Goal: Find specific page/section: Find specific page/section

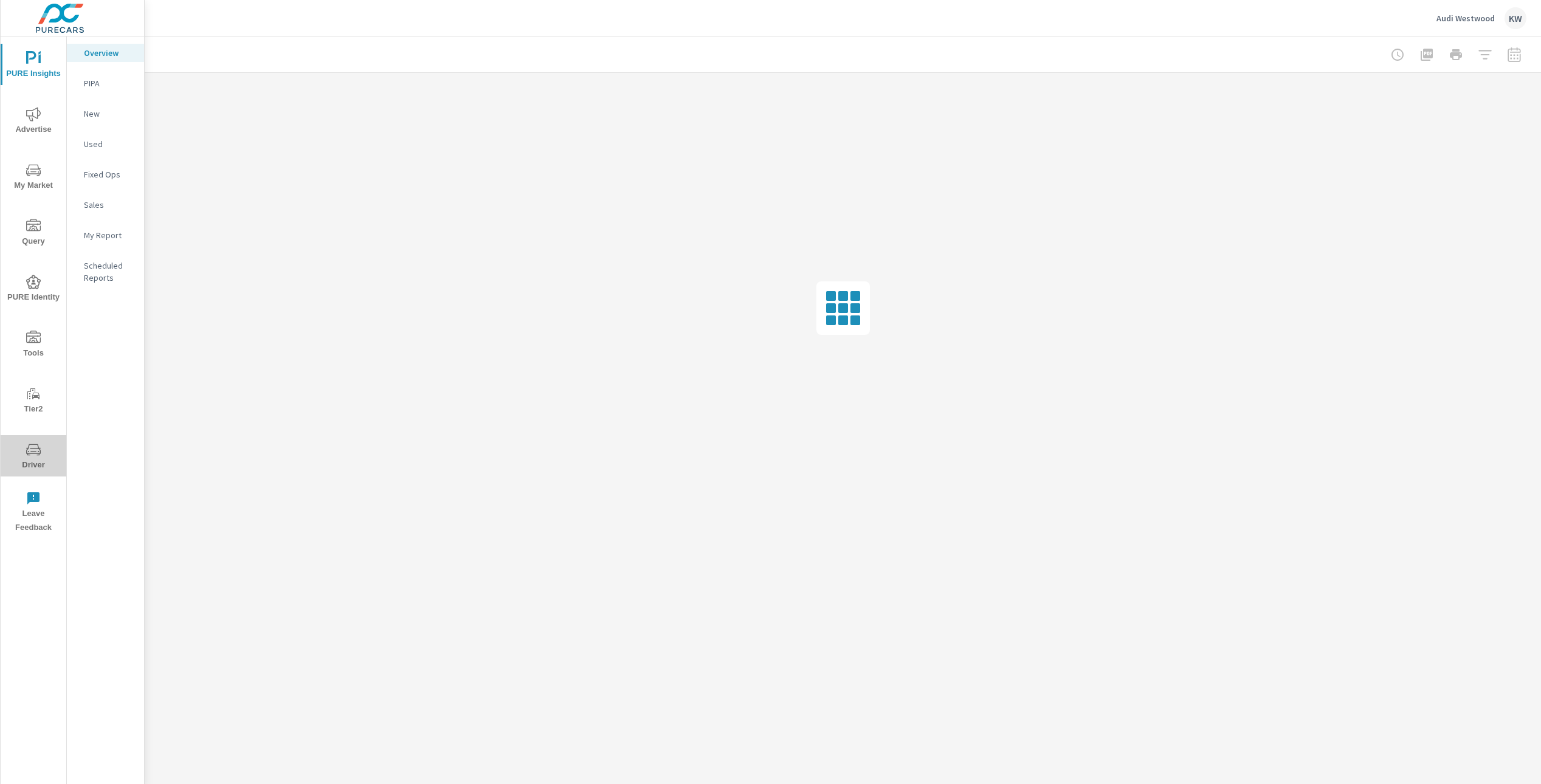
click at [34, 456] on span "Driver" at bounding box center [33, 457] width 58 height 29
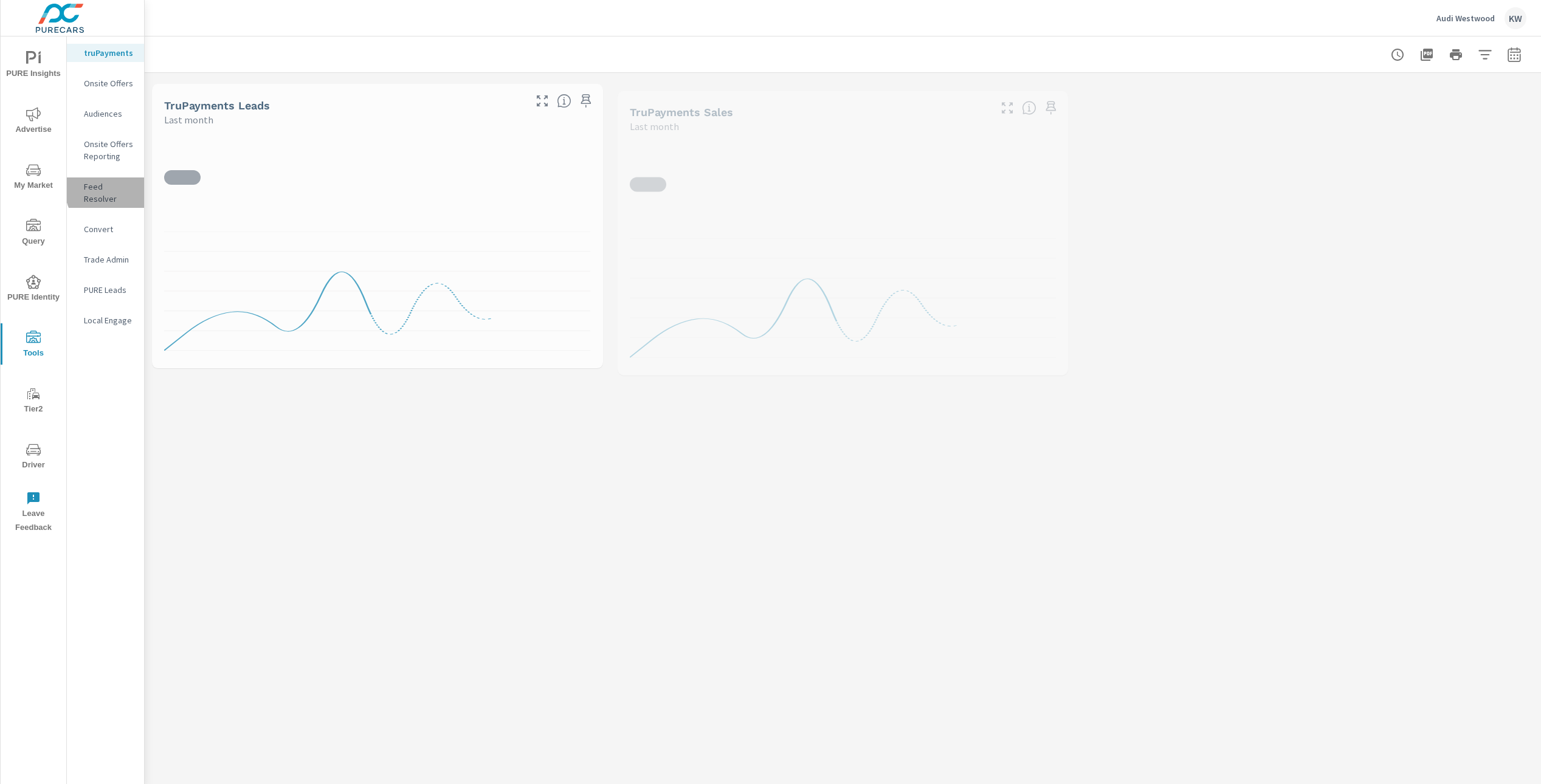
click at [114, 189] on p "Feed Resolver" at bounding box center [110, 193] width 51 height 25
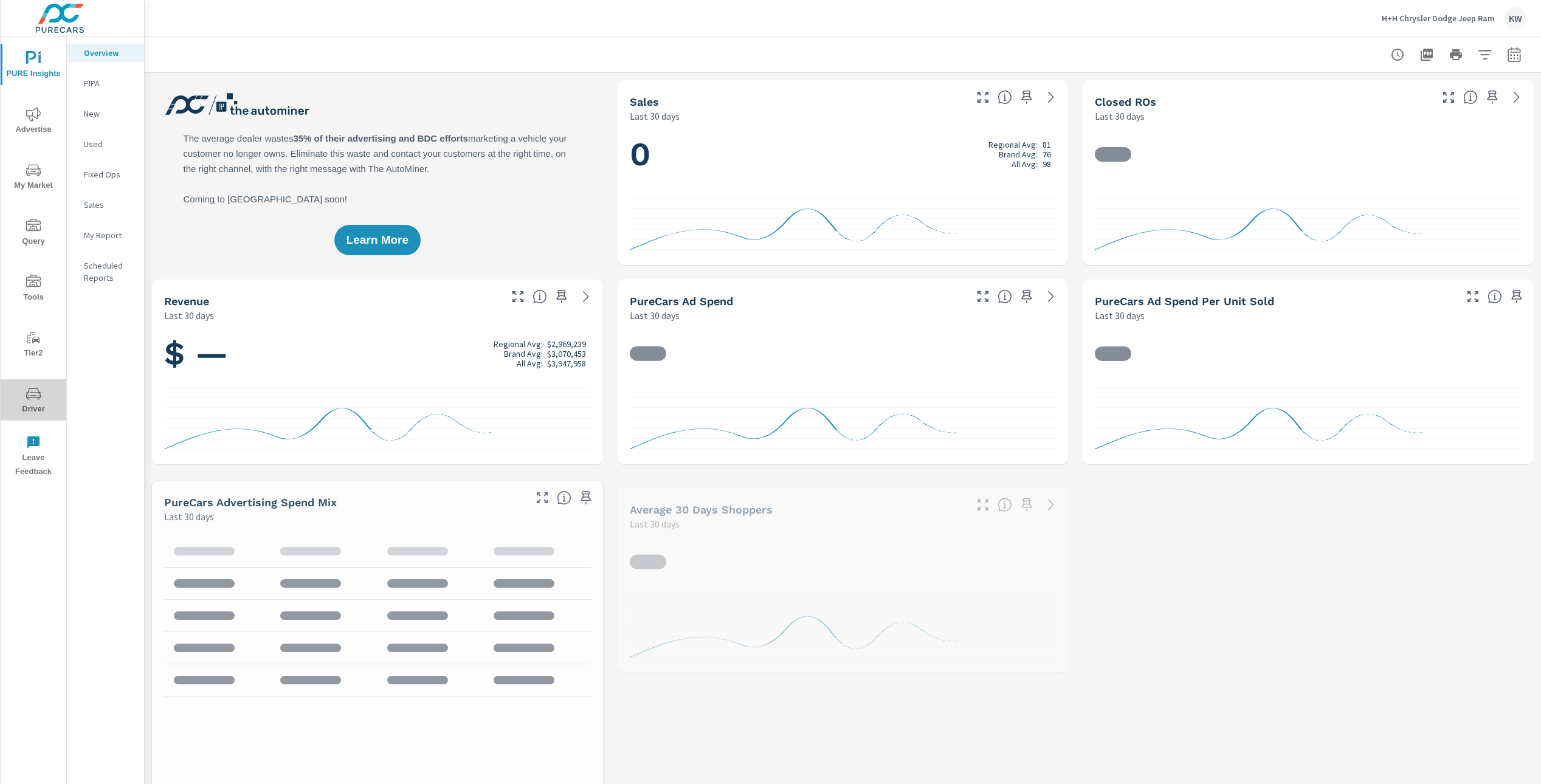
click at [32, 409] on span "Driver" at bounding box center [33, 401] width 58 height 29
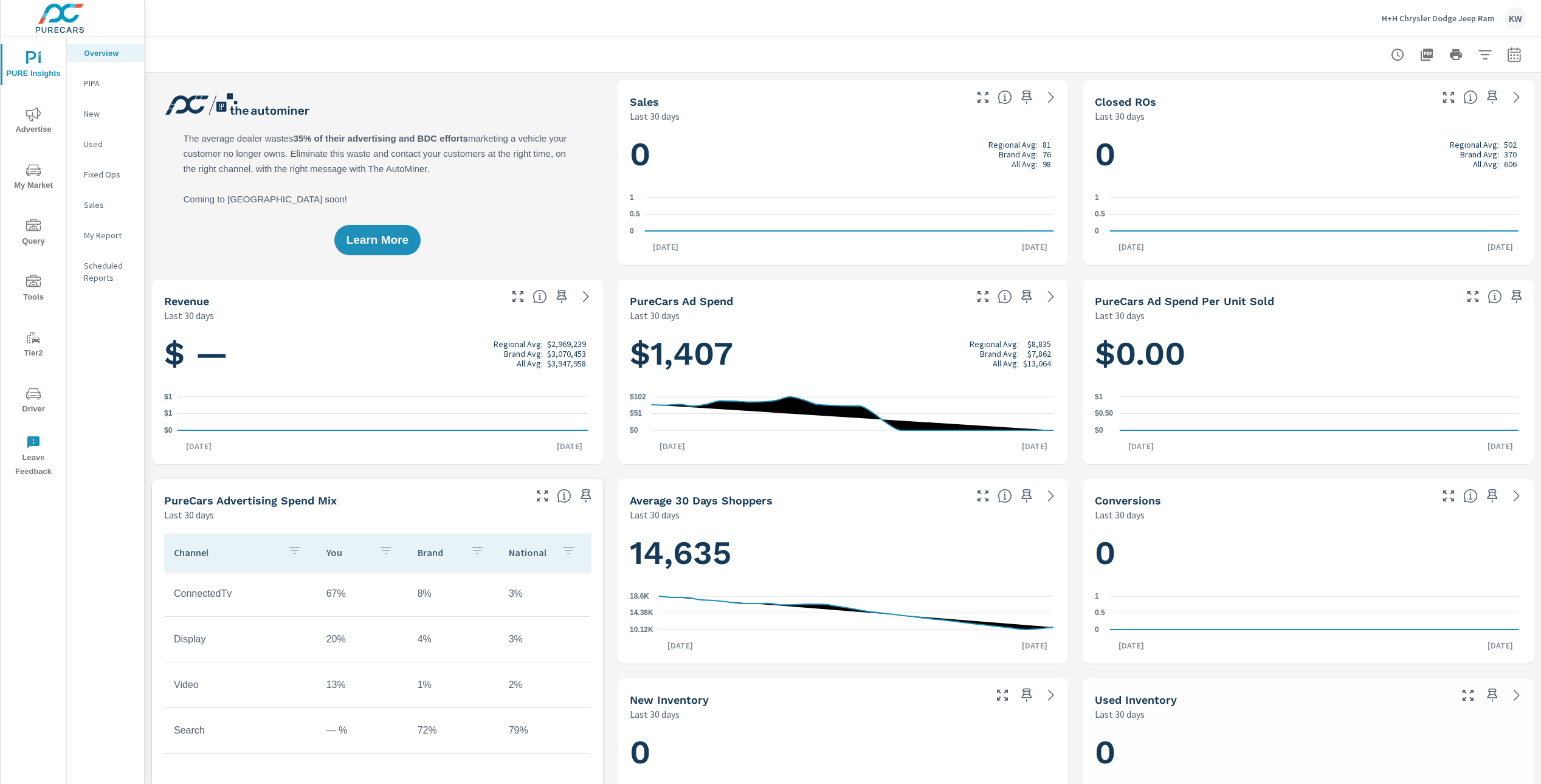
scroll to position [1, 0]
